Goal: Task Accomplishment & Management: Manage account settings

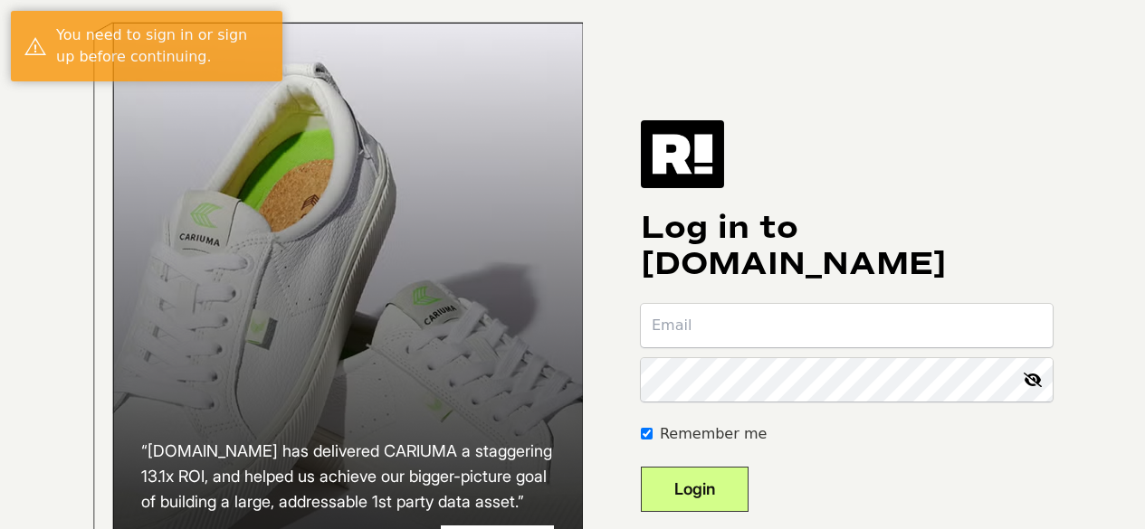
click at [728, 339] on input "email" at bounding box center [847, 325] width 412 height 43
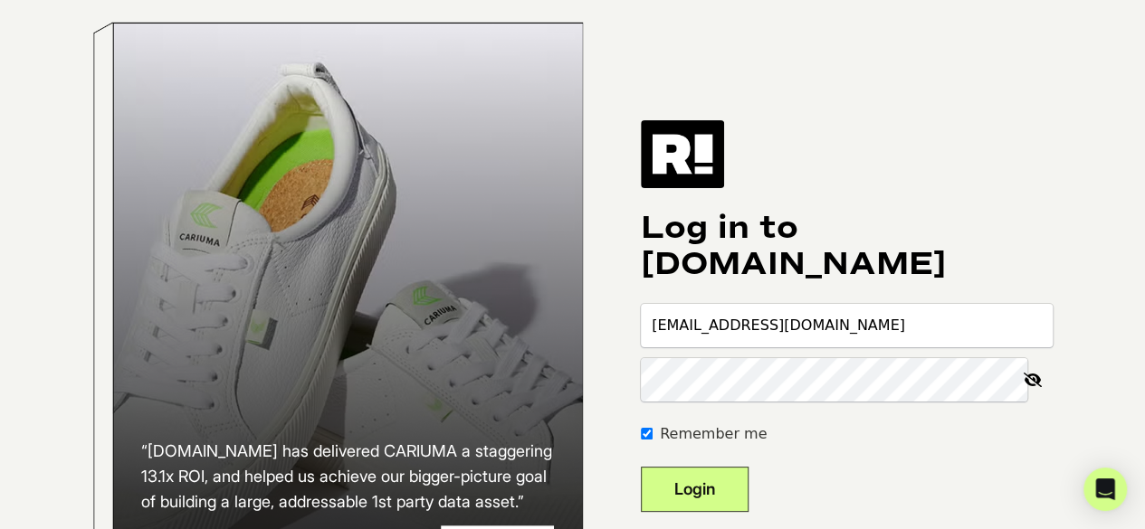
type input "[EMAIL_ADDRESS][DOMAIN_NAME]"
click at [732, 499] on button "Login" at bounding box center [695, 489] width 108 height 45
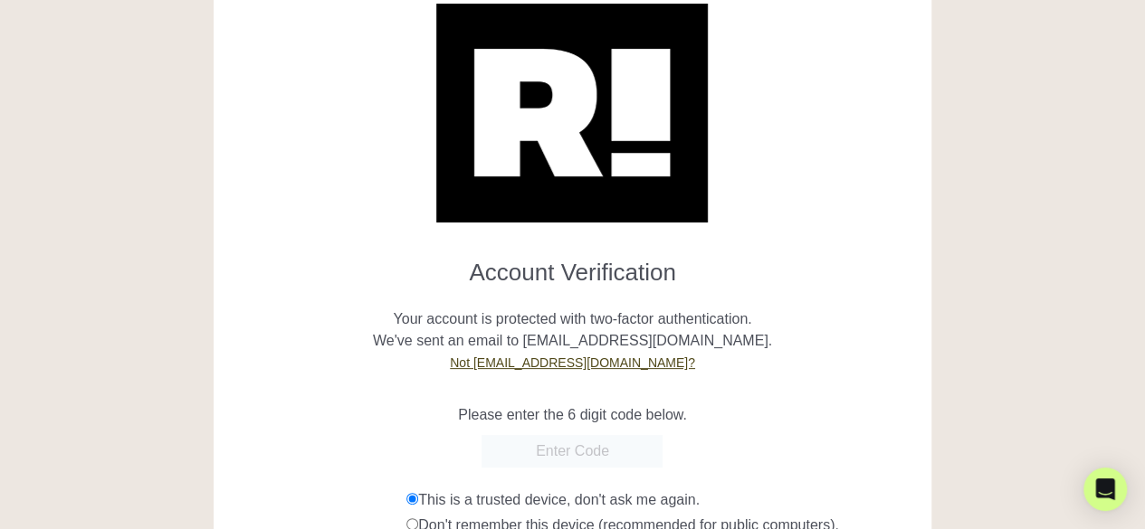
scroll to position [90, 0]
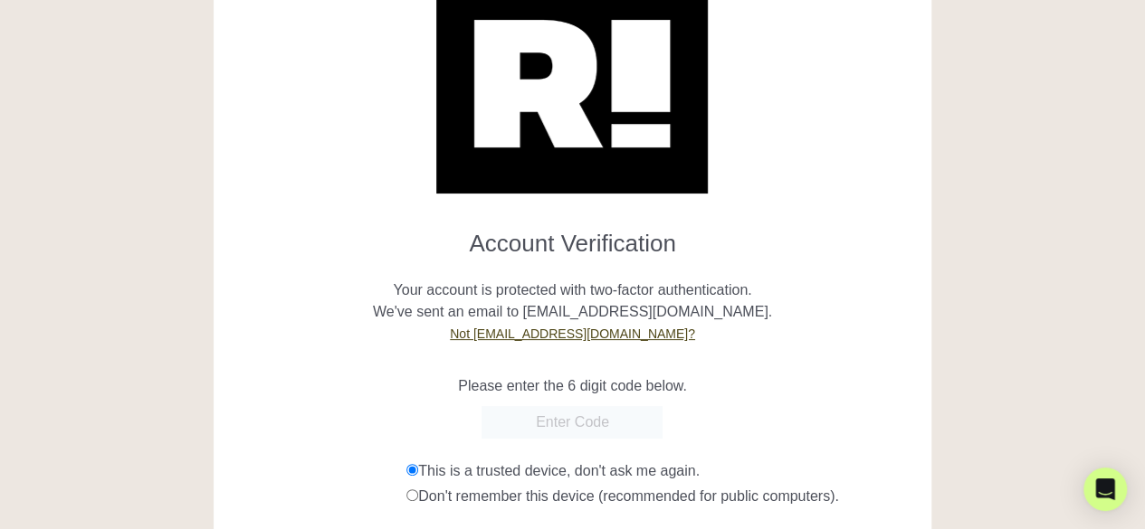
click at [636, 424] on input "text" at bounding box center [571, 422] width 181 height 33
type input "171377"
click at [964, 275] on div at bounding box center [1038, 360] width 186 height 858
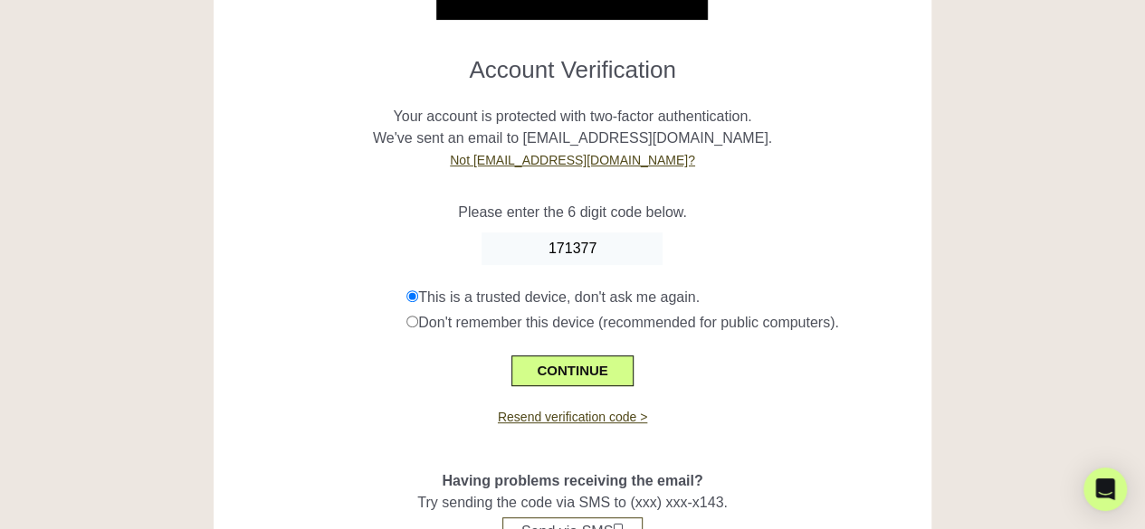
scroll to position [349, 0]
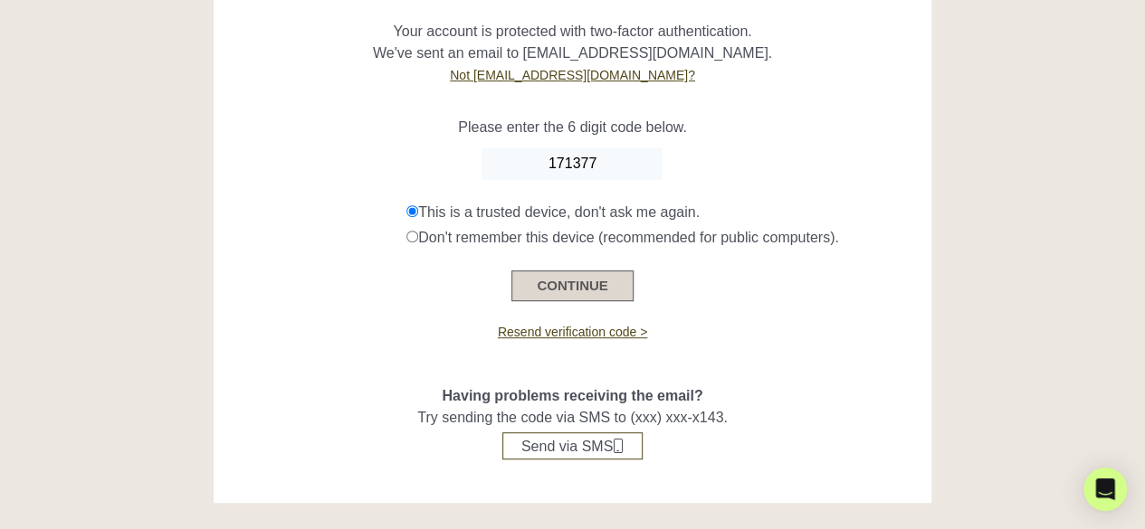
click at [553, 292] on button "CONTINUE" at bounding box center [571, 286] width 121 height 31
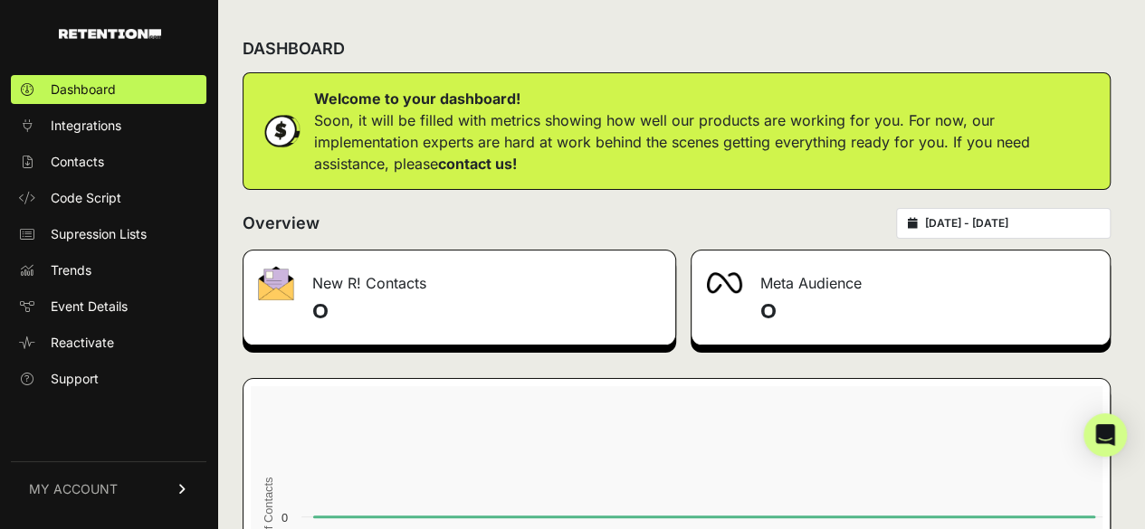
click at [717, 25] on div "DASHBOARD" at bounding box center [676, 48] width 868 height 47
